Goal: Task Accomplishment & Management: Manage account settings

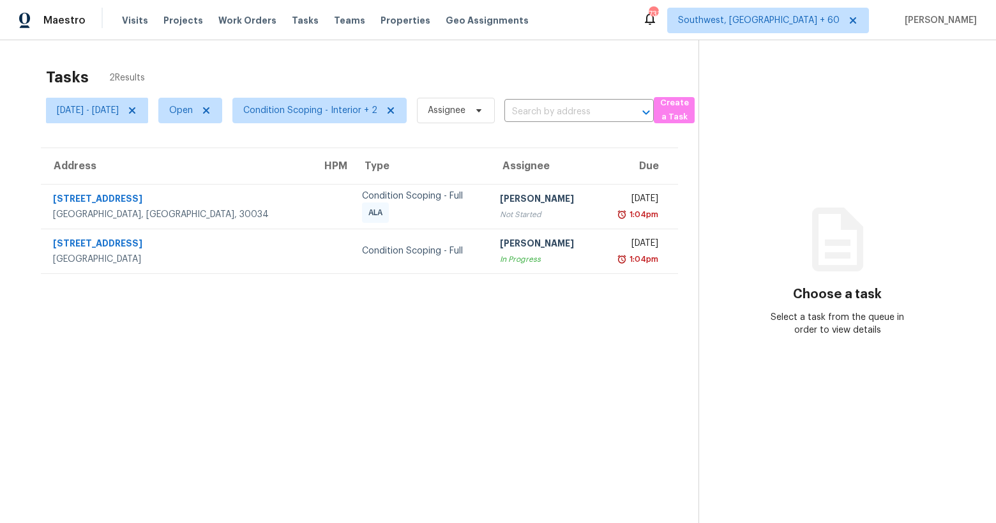
click at [188, 68] on div "Tasks 2 Results" at bounding box center [372, 77] width 652 height 33
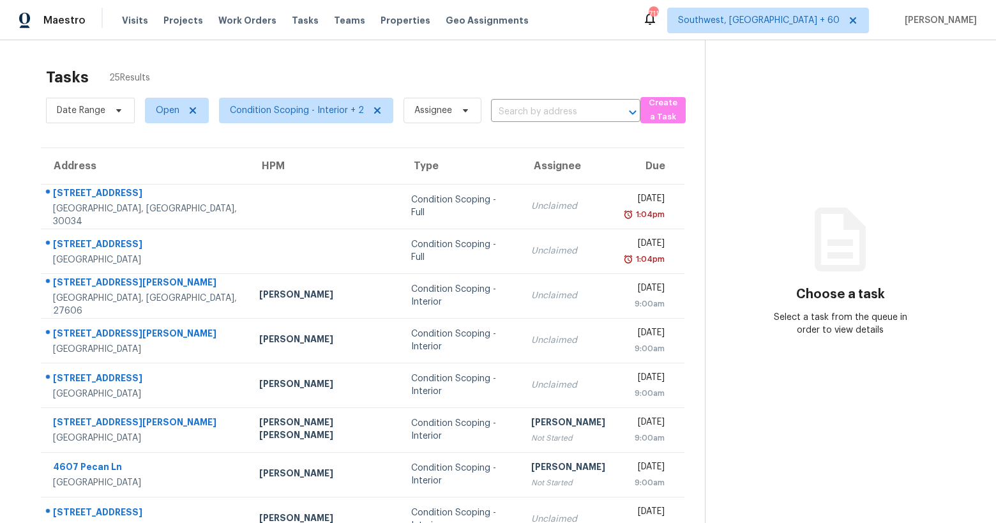
drag, startPoint x: 159, startPoint y: 73, endPoint x: 40, endPoint y: 70, distance: 119.4
click at [41, 70] on section "Tasks 25 Results Date Range Open Condition Scoping - Interior + 2 Assignee ​ Cr…" at bounding box center [362, 363] width 684 height 604
click at [40, 70] on section "Tasks 25 Results Date Range Open Condition Scoping - Interior + 2 Assignee ​ Cr…" at bounding box center [362, 363] width 684 height 604
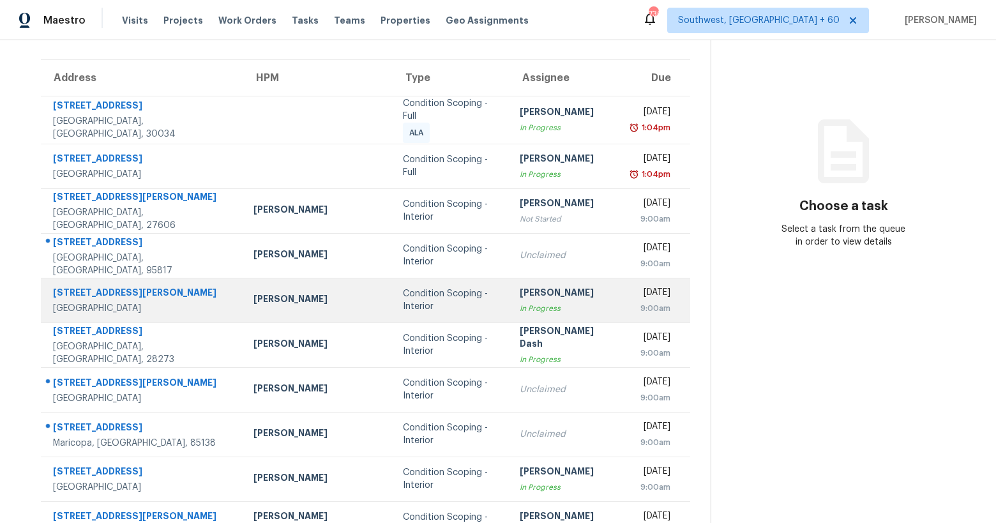
scroll to position [142, 0]
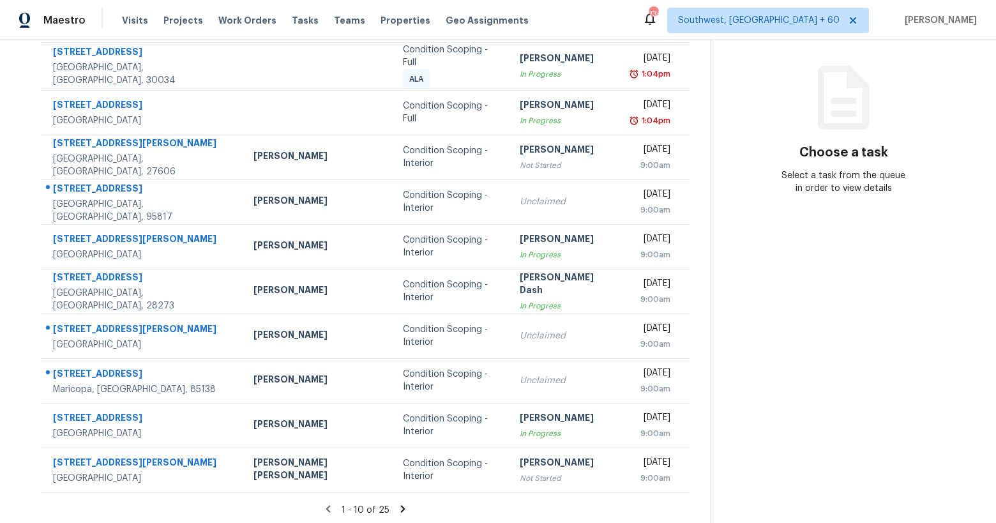
click at [397, 509] on icon at bounding box center [402, 508] width 11 height 11
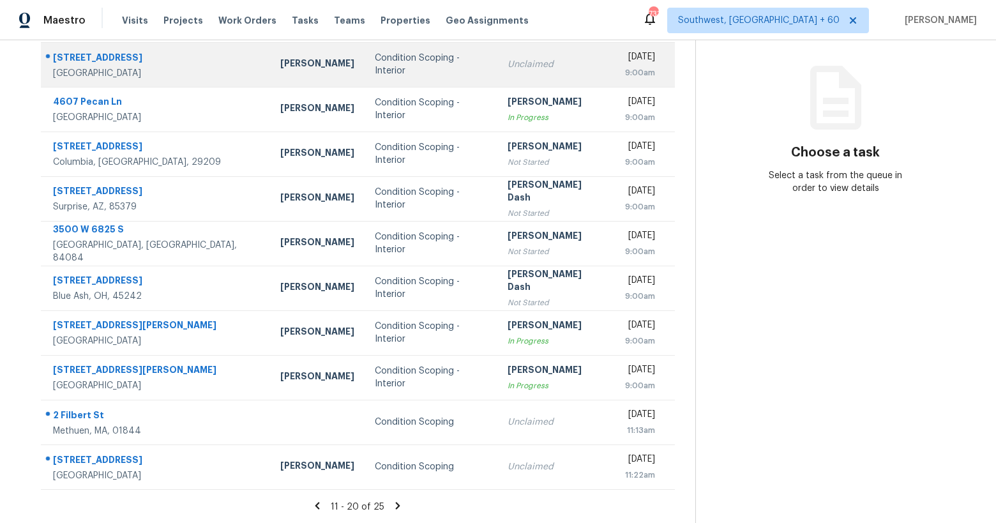
scroll to position [0, 0]
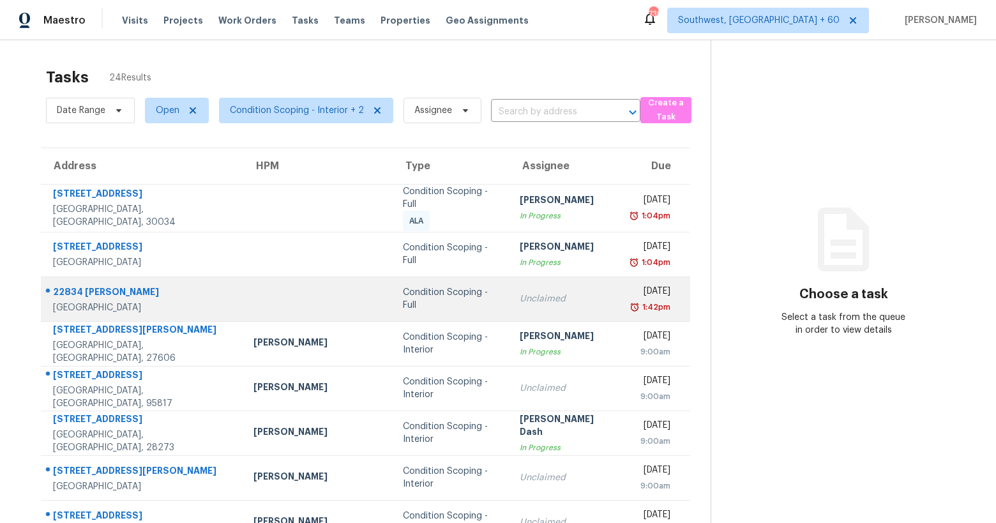
click at [509, 306] on td "Unclaimed" at bounding box center [565, 298] width 112 height 45
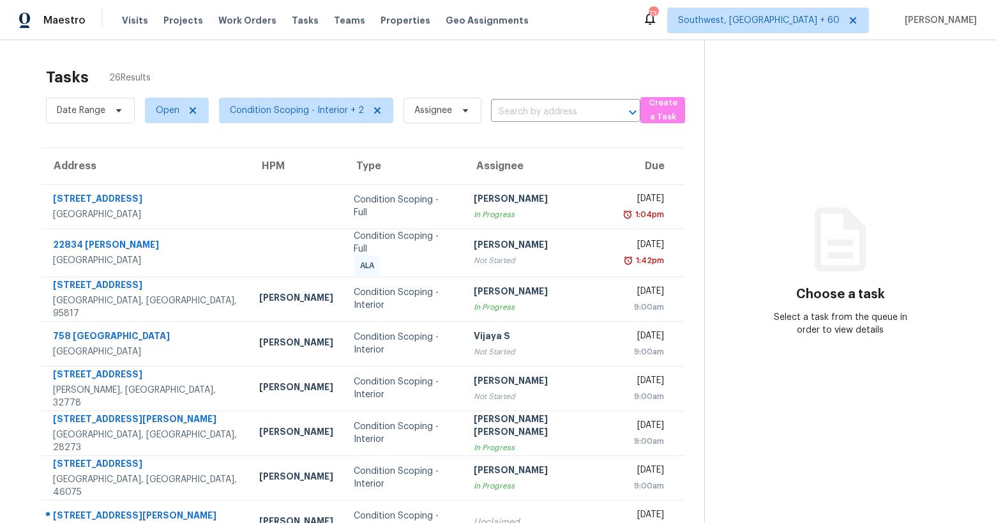
click at [315, 81] on div "Tasks 26 Results" at bounding box center [375, 77] width 658 height 33
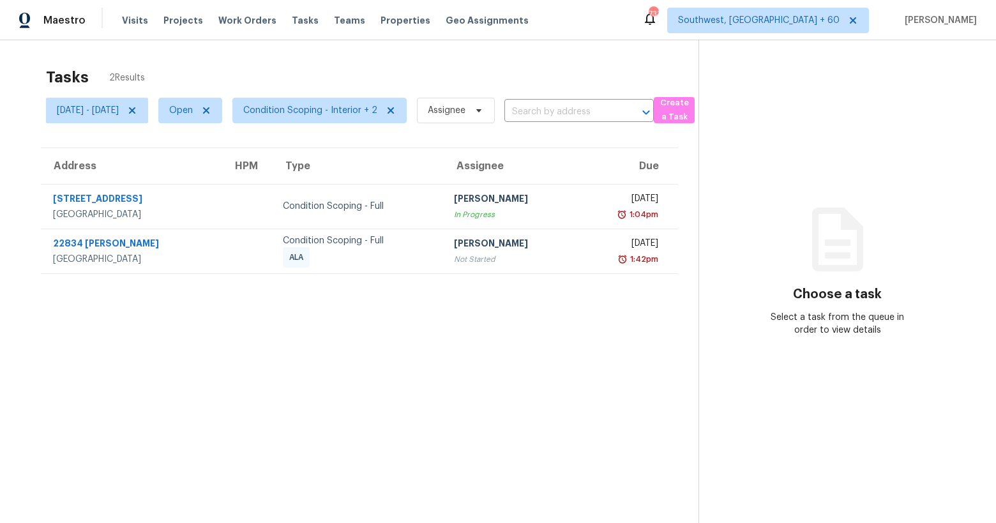
click at [262, 79] on div "Tasks 2 Results" at bounding box center [372, 77] width 652 height 33
click at [291, 82] on div "Tasks 2 Results" at bounding box center [372, 77] width 652 height 33
